Goal: Task Accomplishment & Management: Use online tool/utility

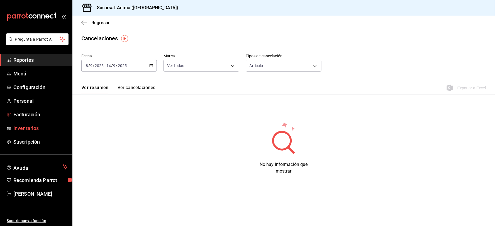
click at [42, 125] on span "Inventarios" at bounding box center [40, 129] width 54 height 8
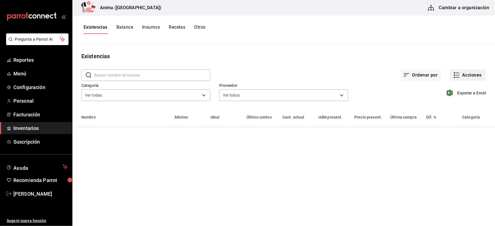
click at [469, 79] on button "Acciones" at bounding box center [468, 75] width 36 height 12
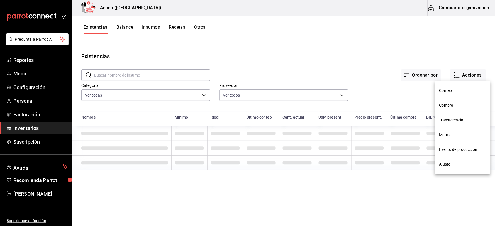
click at [458, 106] on span "Compra" at bounding box center [462, 106] width 47 height 6
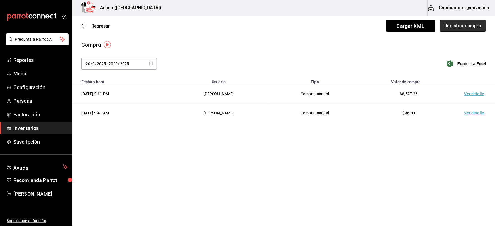
click at [460, 29] on button "Registrar compra" at bounding box center [463, 26] width 46 height 12
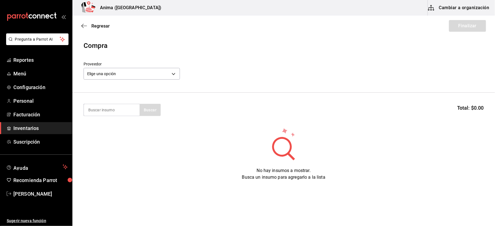
scroll to position [2, 0]
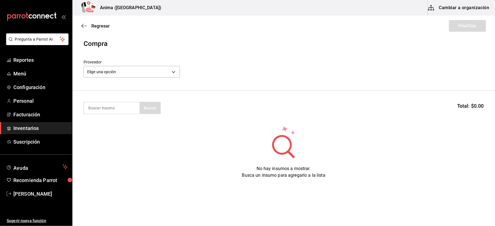
click at [90, 101] on section "Buscar Total: $0.00" at bounding box center [283, 108] width 423 height 35
click at [92, 107] on input at bounding box center [112, 108] width 56 height 12
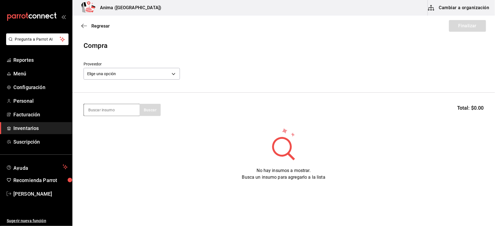
click at [96, 108] on input at bounding box center [112, 110] width 56 height 12
type input "DULCE"
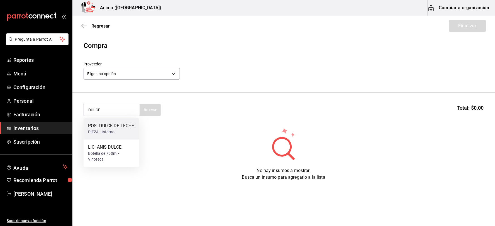
click at [100, 130] on div "PIEZA - Interno" at bounding box center [111, 133] width 46 height 6
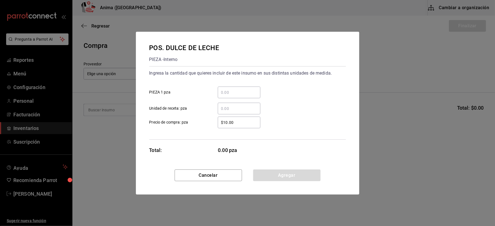
click at [229, 108] on input "​ Unidad de receta: pza" at bounding box center [239, 108] width 43 height 7
type input "22"
type input "$1"
click button "Agregar" at bounding box center [286, 176] width 67 height 12
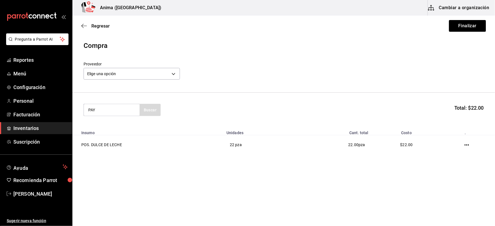
type input "PAY"
click at [128, 131] on div "POS. PAY [PERSON_NAME] PIEZA - Interno" at bounding box center [112, 132] width 56 height 28
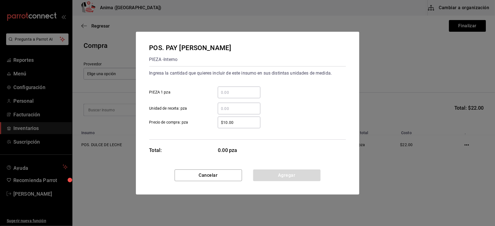
click at [234, 106] on input "​ Unidad de receta: pza" at bounding box center [239, 108] width 43 height 7
type input "18"
type input "$1"
click button "Agregar" at bounding box center [286, 176] width 67 height 12
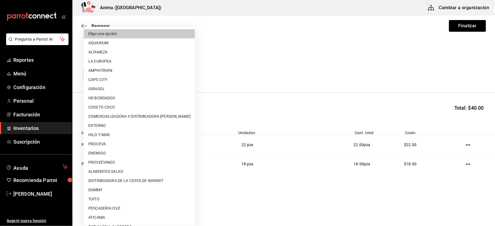
click at [154, 76] on body "Pregunta a Parrot AI Reportes Menú Configuración Personal Facturación Inventari…" at bounding box center [247, 97] width 495 height 195
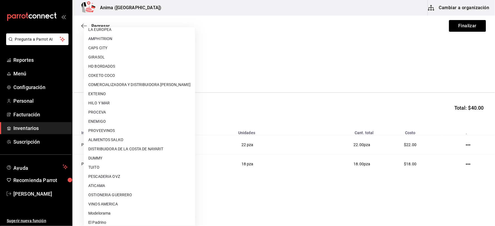
scroll to position [72, 0]
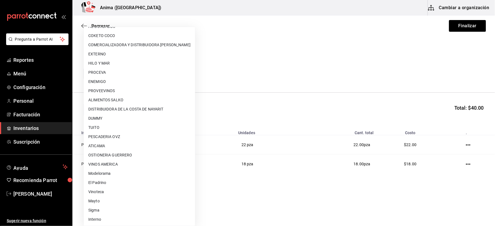
click at [97, 217] on li "Interno" at bounding box center [139, 219] width 111 height 9
type input "c4277463-642f-4394-a394-6273027aff12"
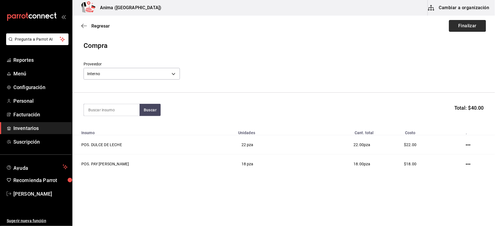
click at [471, 25] on button "Finalizar" at bounding box center [467, 26] width 37 height 12
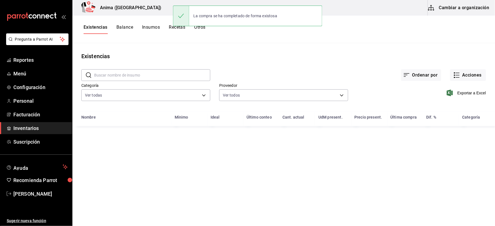
click at [466, 69] on div "Ordenar por Acciones" at bounding box center [348, 70] width 276 height 21
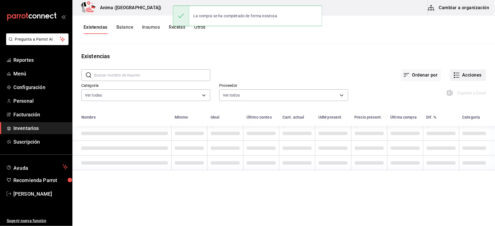
click at [465, 73] on button "Acciones" at bounding box center [468, 75] width 36 height 12
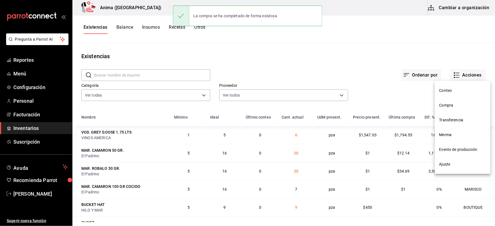
click at [451, 104] on span "Compra" at bounding box center [462, 106] width 47 height 6
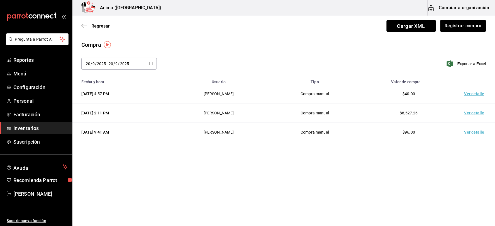
click at [467, 96] on td "Ver detalle" at bounding box center [475, 93] width 39 height 19
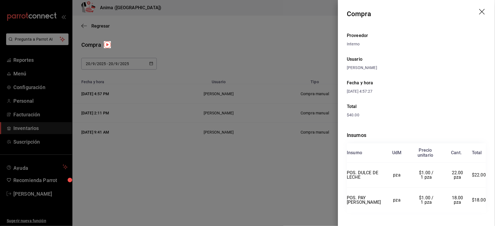
click at [184, 73] on div at bounding box center [247, 113] width 495 height 226
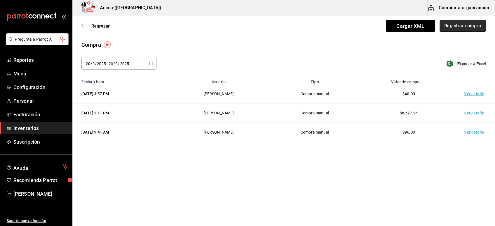
click at [461, 24] on button "Registrar compra" at bounding box center [463, 26] width 46 height 12
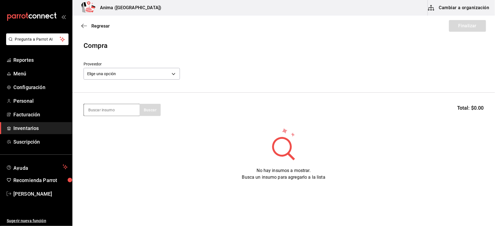
click at [115, 107] on input at bounding box center [112, 110] width 56 height 12
type input "ALCACH"
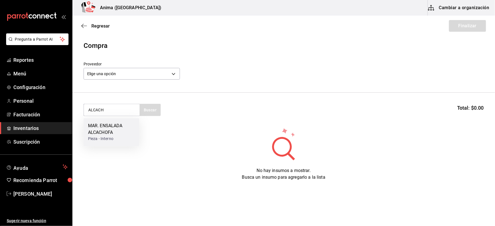
click at [121, 129] on div "MAR. ENSALADA ALCACHOFA" at bounding box center [111, 129] width 47 height 13
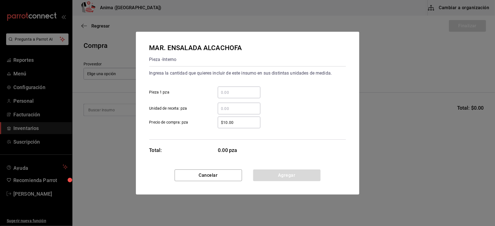
click at [230, 108] on input "​ Unidad de receta: pza" at bounding box center [239, 108] width 43 height 7
type input "18"
type input "$1"
click button "Agregar" at bounding box center [286, 176] width 67 height 12
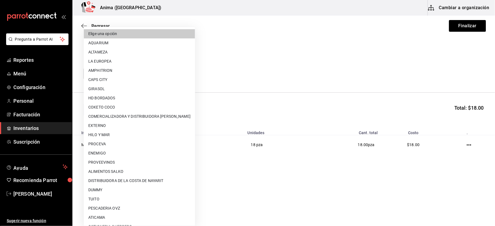
click at [118, 74] on body "Pregunta a Parrot AI Reportes Menú Configuración Personal Facturación Inventari…" at bounding box center [247, 97] width 495 height 195
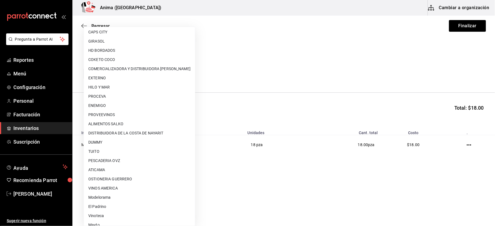
scroll to position [72, 0]
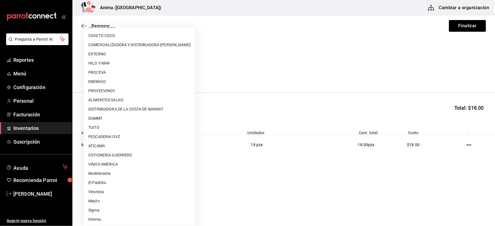
click at [103, 216] on li "Interno" at bounding box center [139, 219] width 111 height 9
type input "c4277463-642f-4394-a394-6273027aff12"
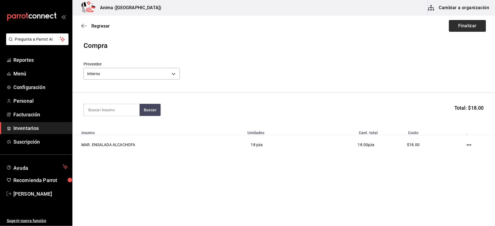
click at [457, 25] on button "Finalizar" at bounding box center [467, 26] width 37 height 12
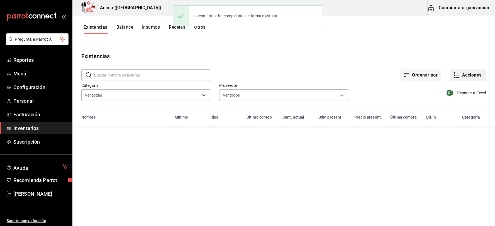
click at [461, 77] on button "Acciones" at bounding box center [468, 75] width 36 height 12
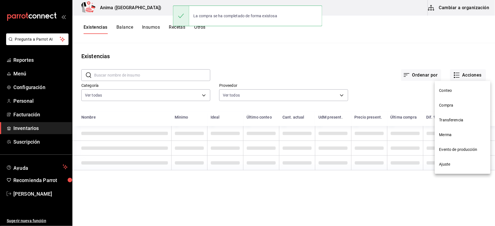
click at [451, 106] on span "Compra" at bounding box center [462, 106] width 47 height 6
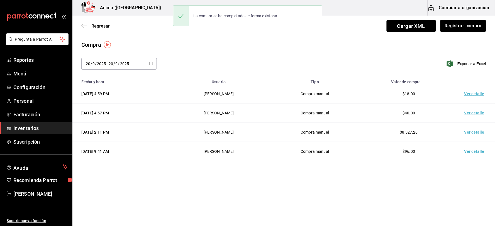
click at [470, 94] on td "Ver detalle" at bounding box center [475, 93] width 39 height 19
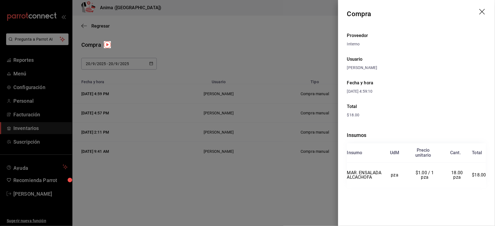
click at [189, 54] on div at bounding box center [247, 113] width 495 height 226
